Goal: Information Seeking & Learning: Learn about a topic

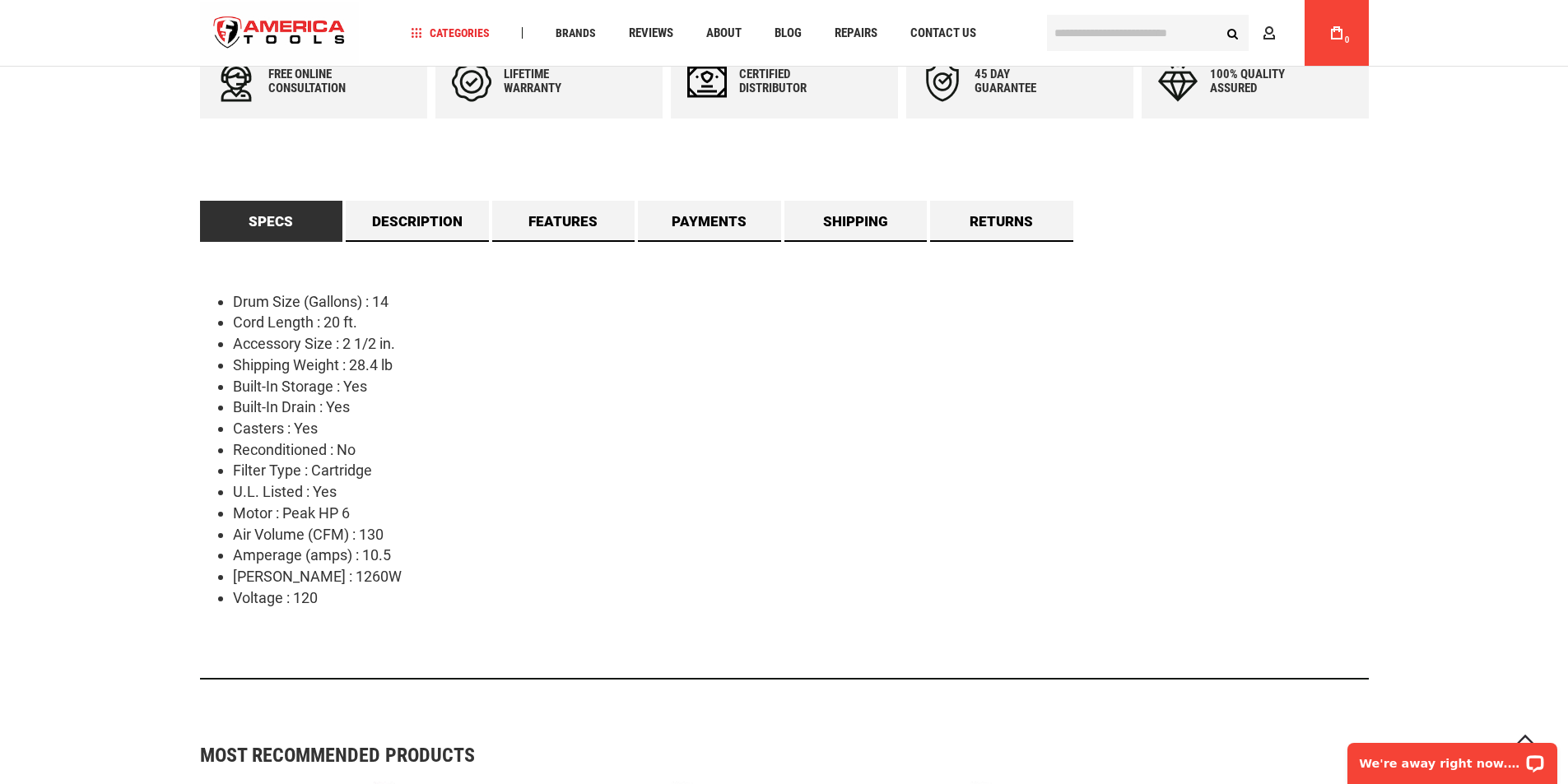
scroll to position [987, 0]
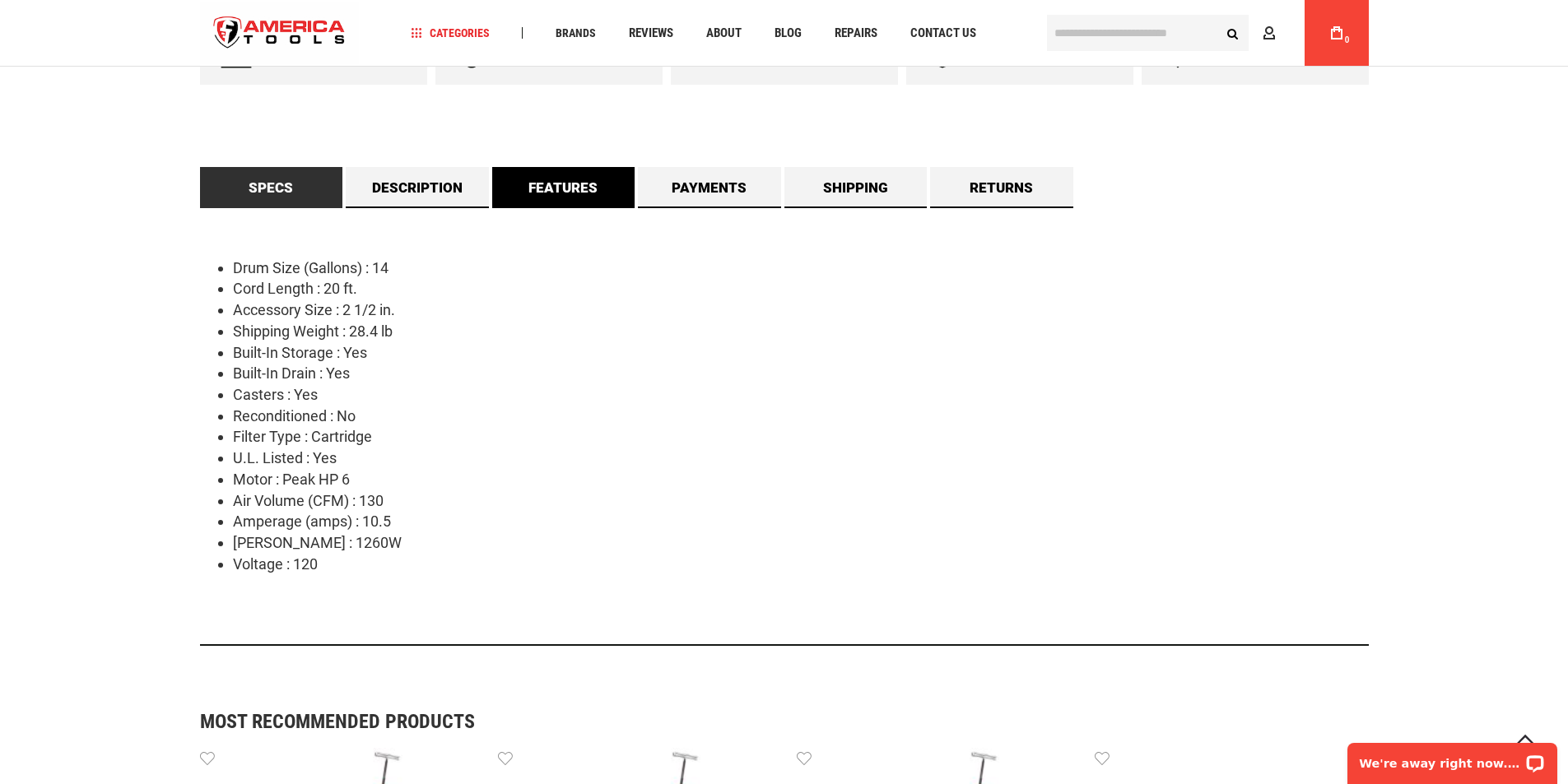
click at [577, 180] on link "Features" at bounding box center [564, 188] width 143 height 42
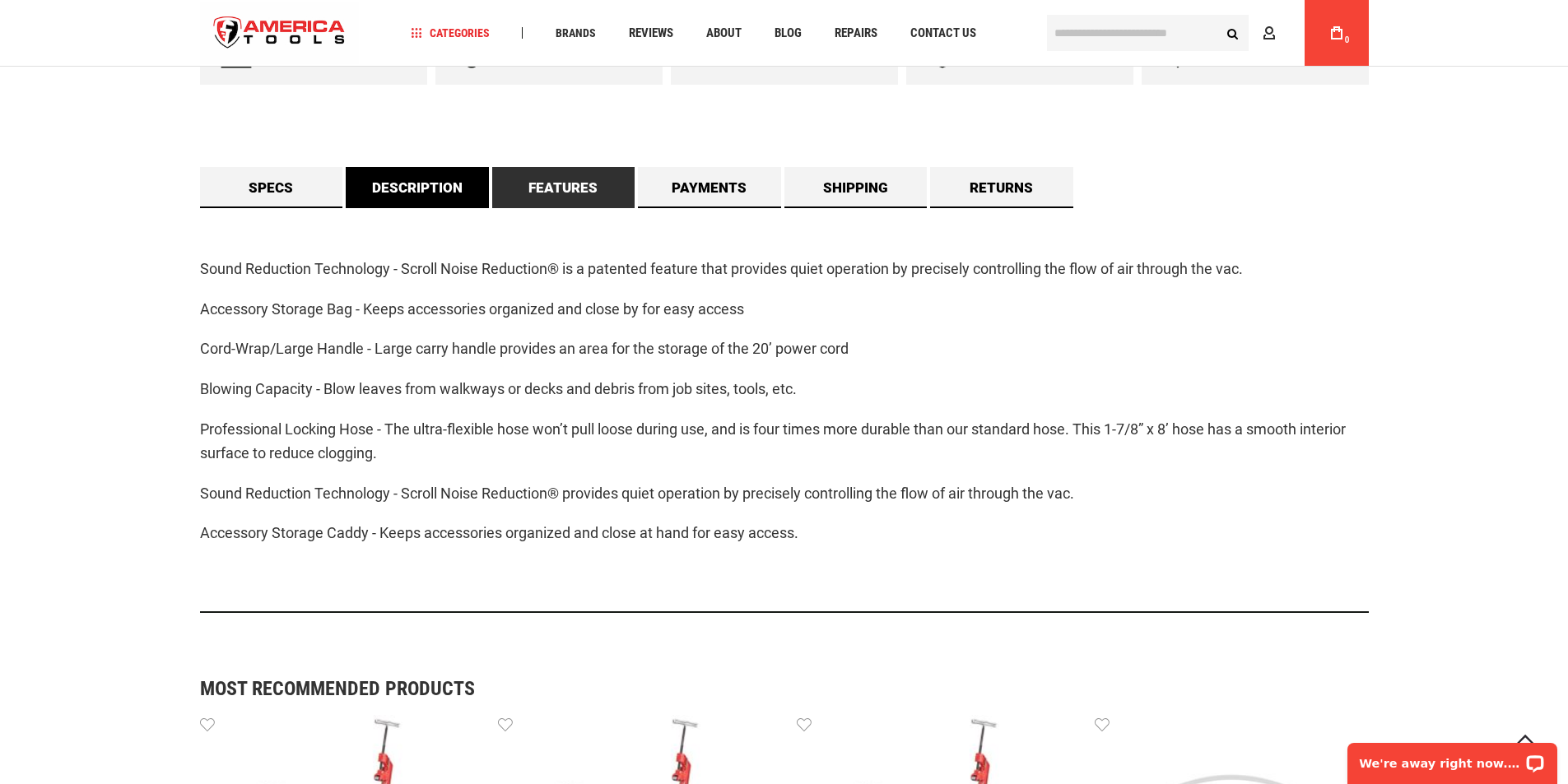
click at [463, 178] on link "Description" at bounding box center [417, 188] width 143 height 42
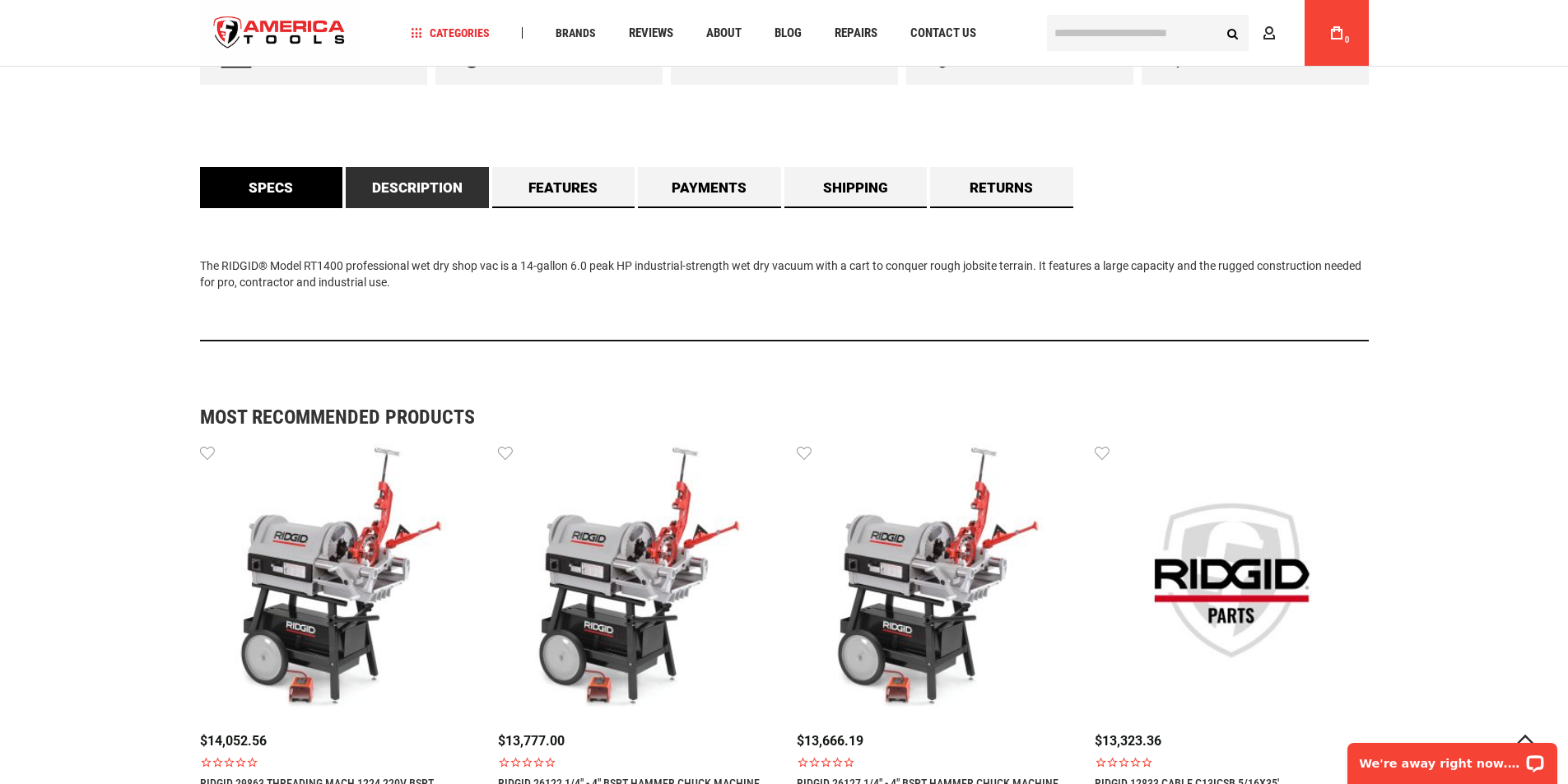
click at [262, 178] on link "Specs" at bounding box center [272, 188] width 143 height 42
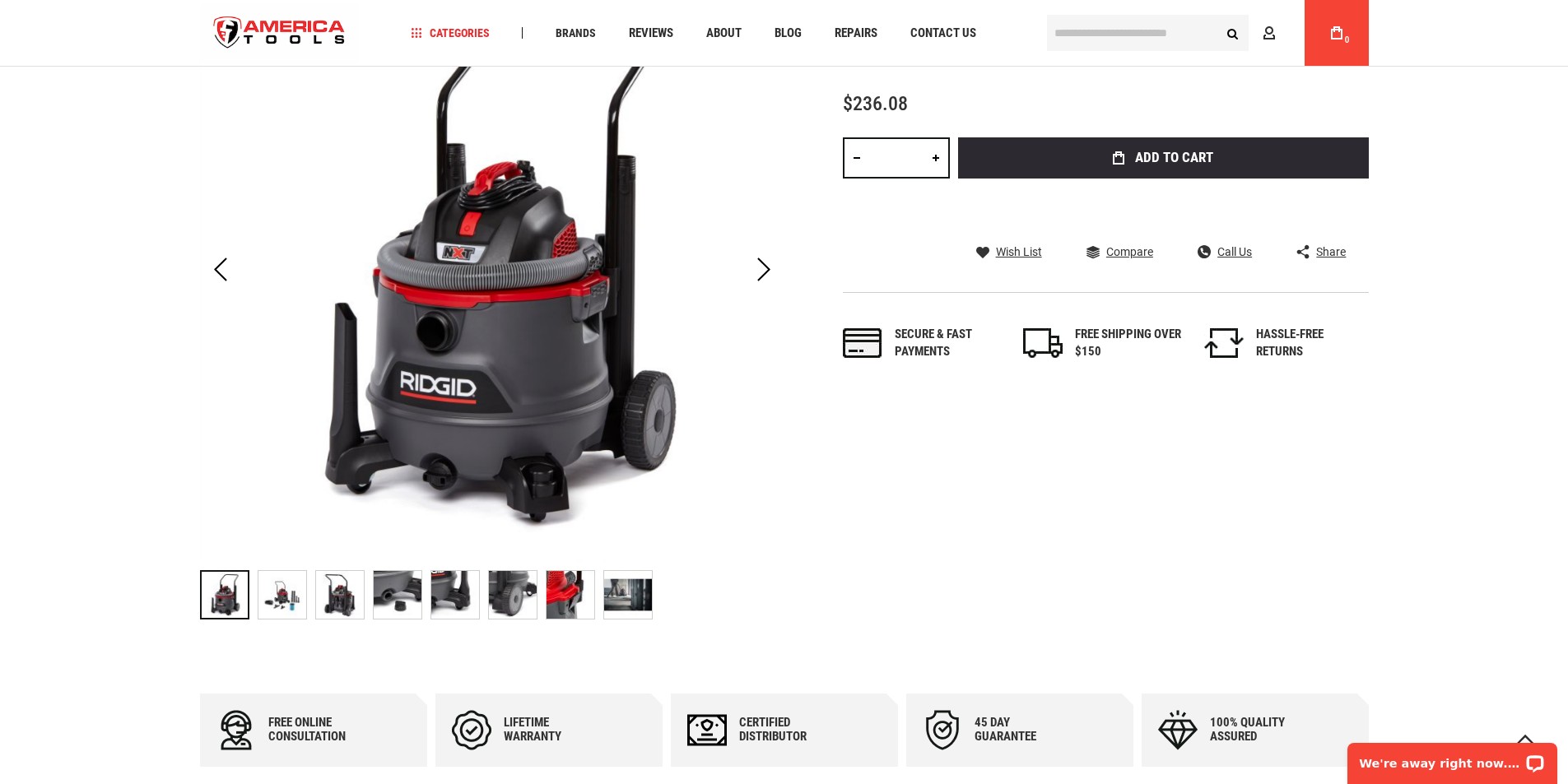
scroll to position [0, 0]
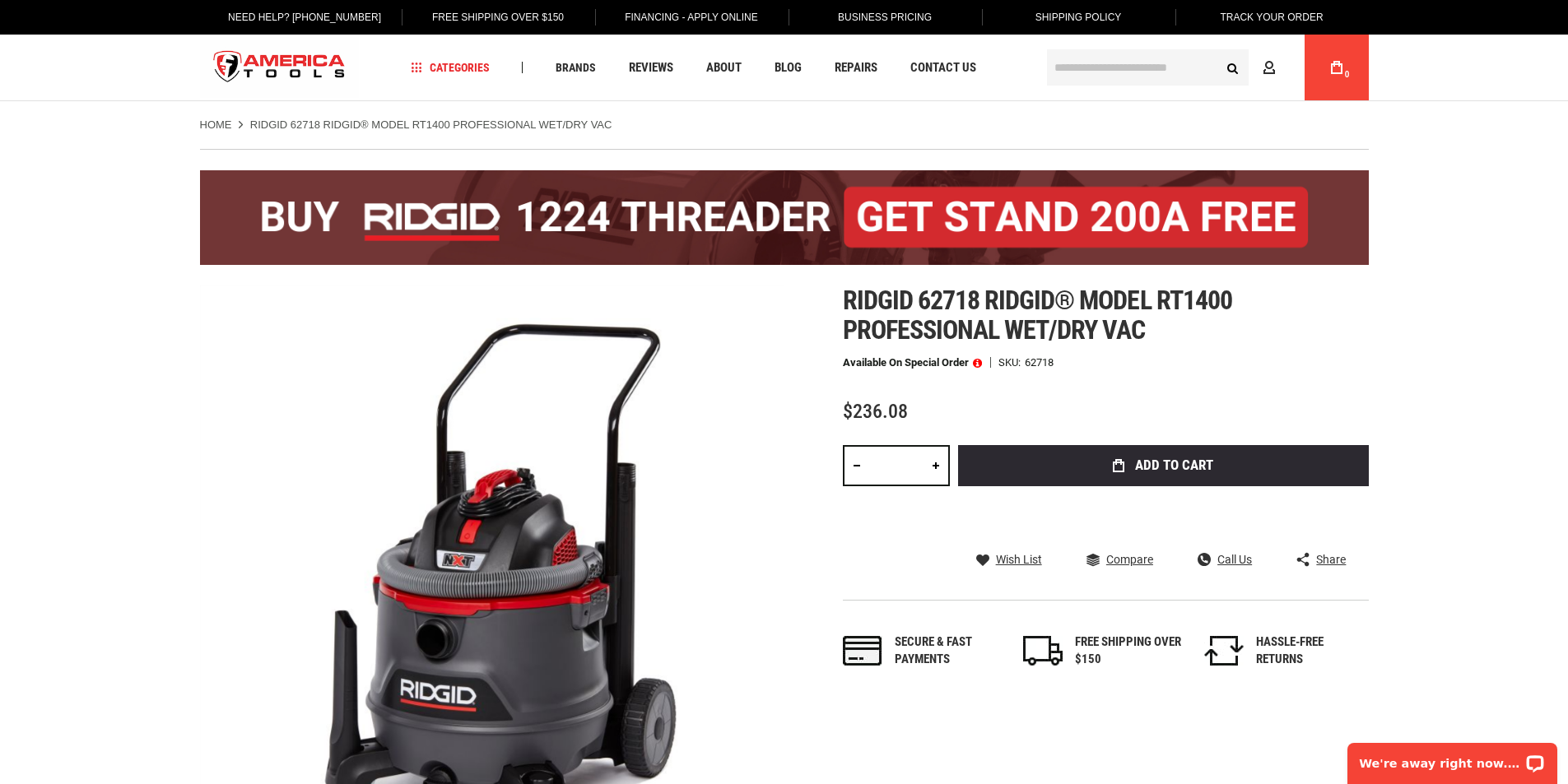
click at [308, 116] on div "Home RIDGID 62718 RIDGID® MODEL RT1400 PROFESSIONAL WET/DRY VAC" at bounding box center [784, 117] width 1201 height 31
click at [221, 126] on link "Home" at bounding box center [216, 125] width 32 height 15
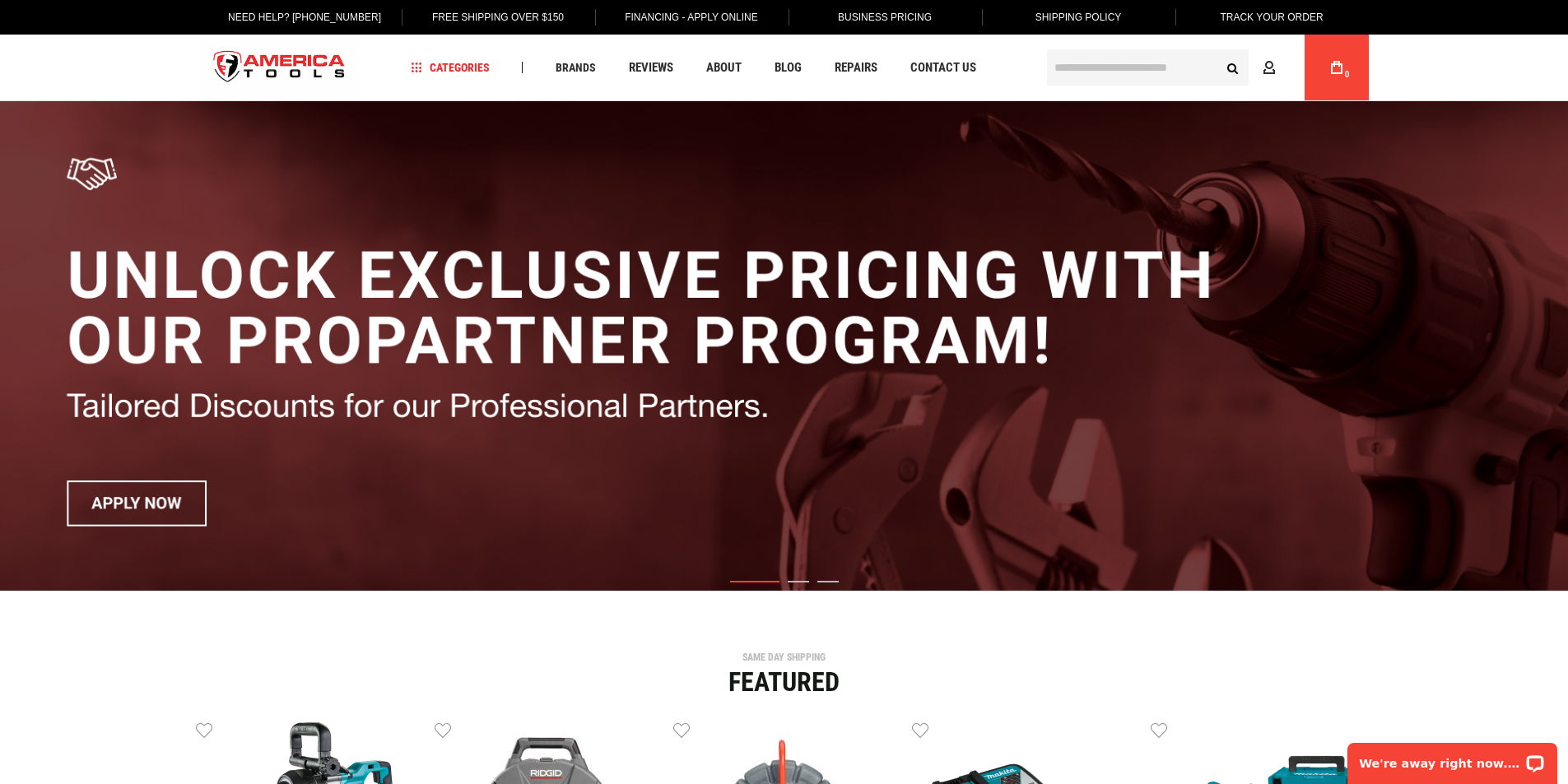
click at [1122, 70] on input "text" at bounding box center [1147, 67] width 201 height 36
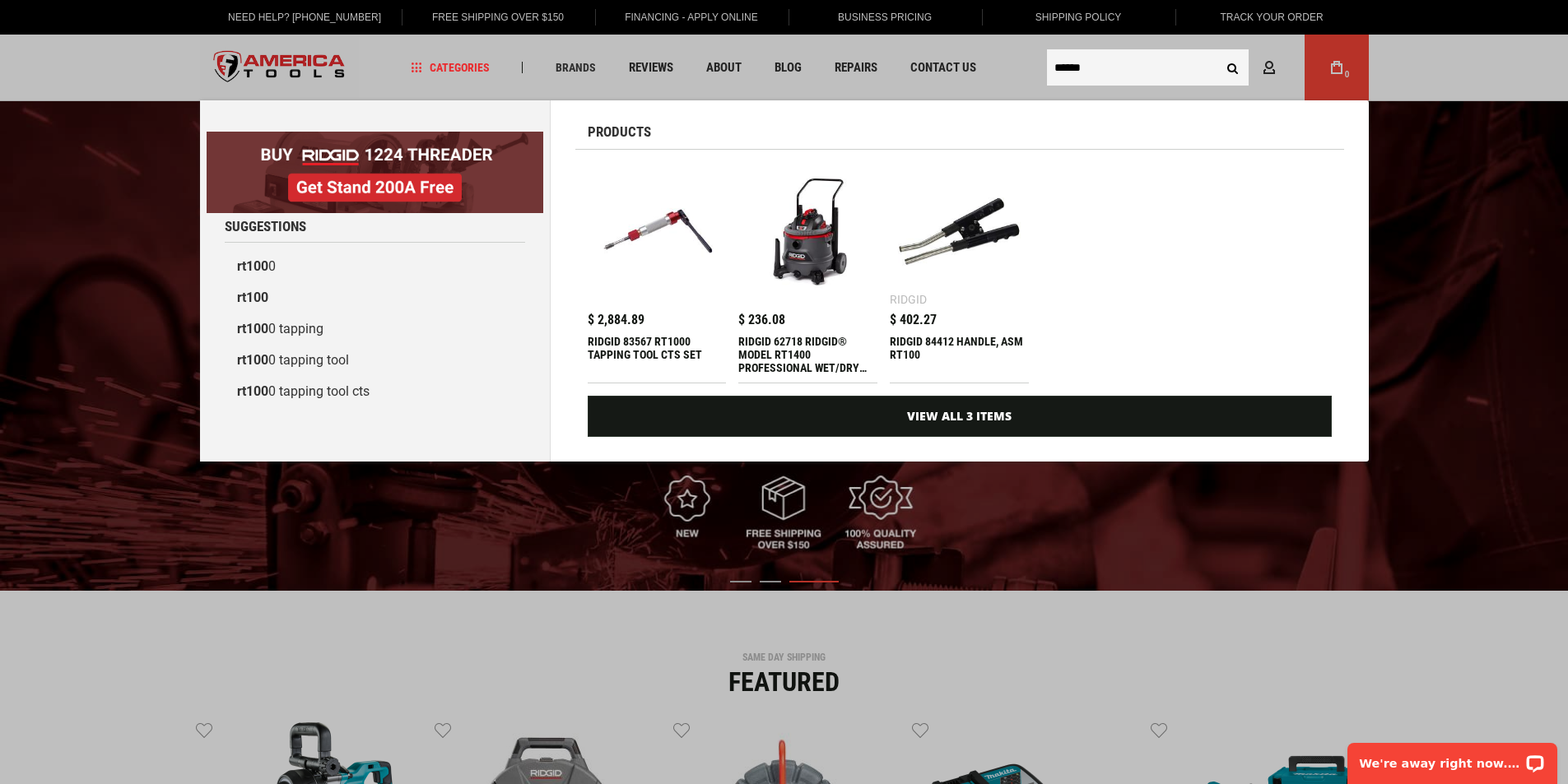
type input "******"
click at [784, 336] on div "RIDGID 62718 RIDGID® MODEL RT1400 PROFESSIONAL WET/DRY VAC" at bounding box center [808, 354] width 139 height 40
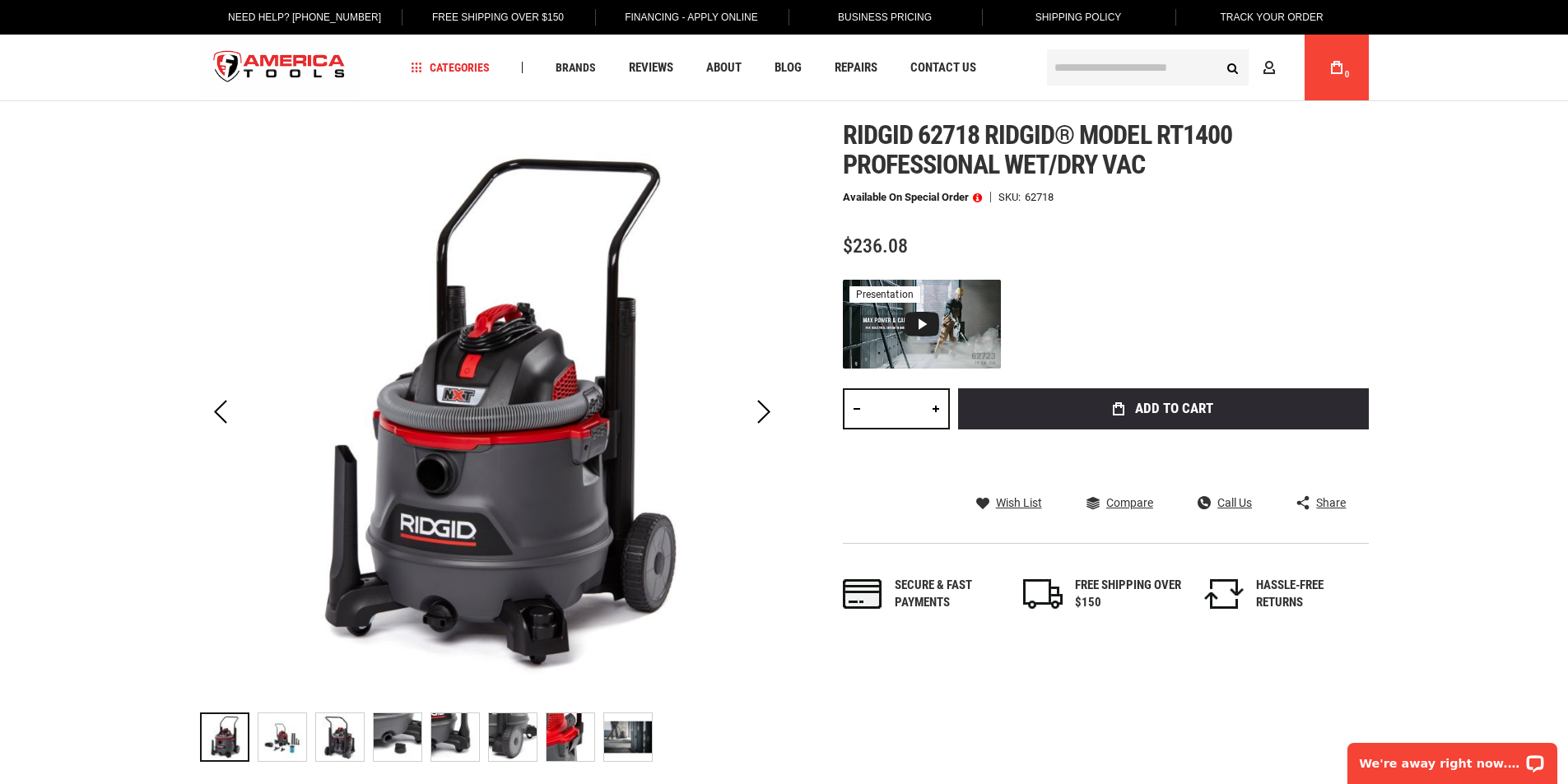
scroll to position [164, 0]
